Goal: Information Seeking & Learning: Learn about a topic

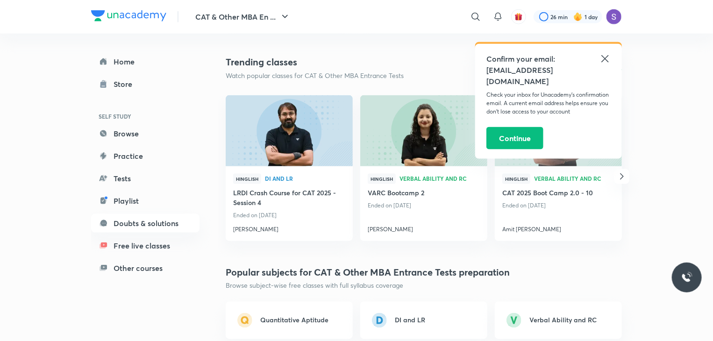
scroll to position [617, 0]
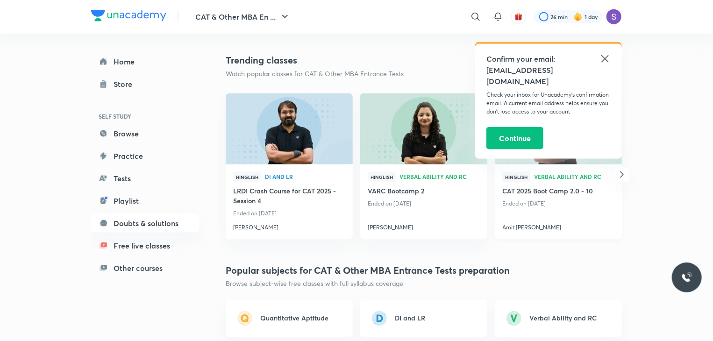
click at [510, 222] on h4 "Amit [PERSON_NAME]" at bounding box center [558, 226] width 112 height 12
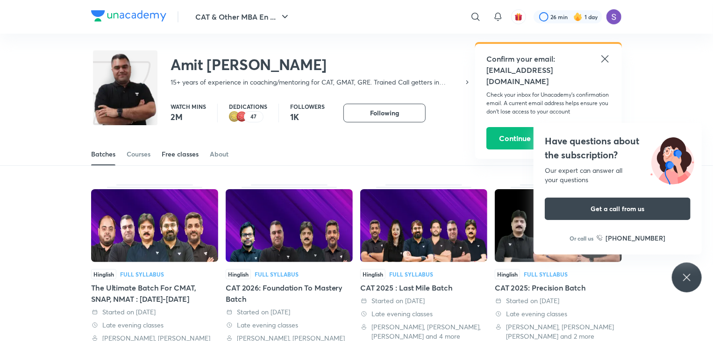
click at [180, 153] on div "Free classes" at bounding box center [180, 153] width 37 height 9
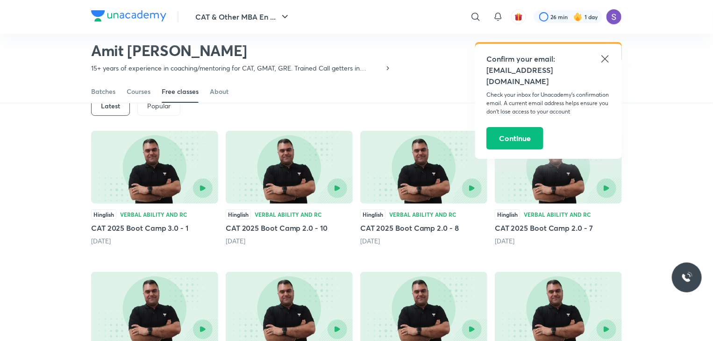
scroll to position [58, 0]
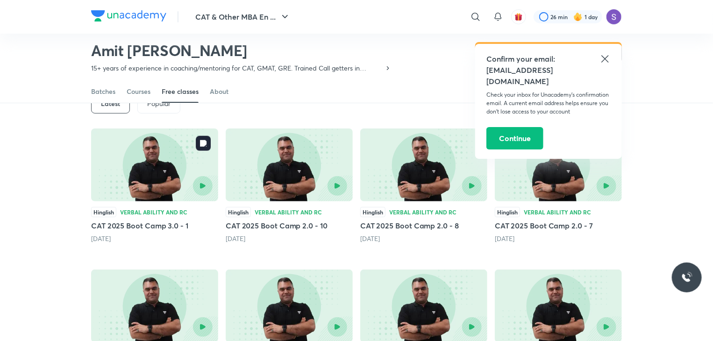
click at [159, 171] on img at bounding box center [154, 164] width 127 height 73
